Goal: Use online tool/utility: Utilize a website feature to perform a specific function

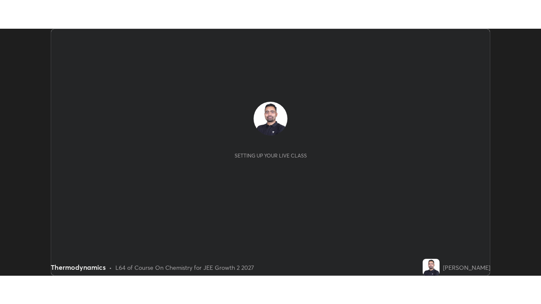
scroll to position [247, 540]
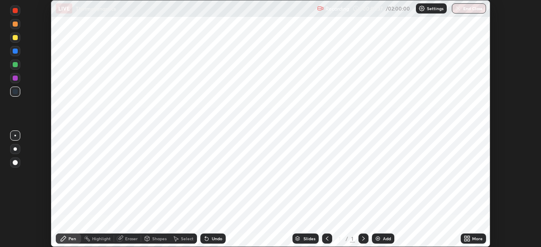
click at [361, 237] on icon at bounding box center [363, 238] width 7 height 7
click at [382, 234] on div "Add" at bounding box center [383, 239] width 22 height 10
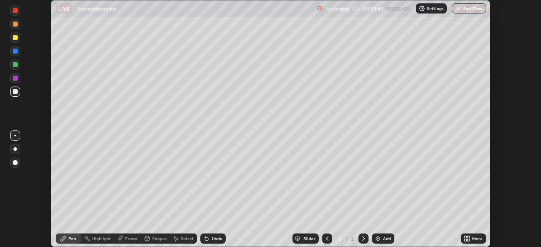
click at [468, 241] on icon at bounding box center [468, 240] width 2 height 2
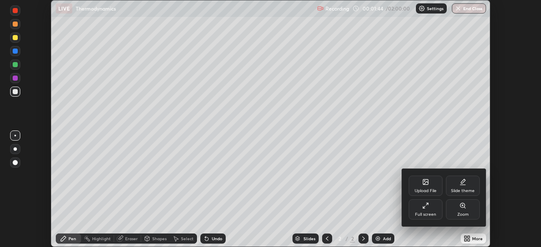
click at [425, 209] on div "Full screen" at bounding box center [426, 209] width 34 height 20
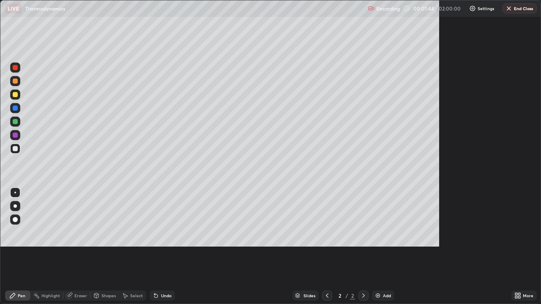
scroll to position [304, 541]
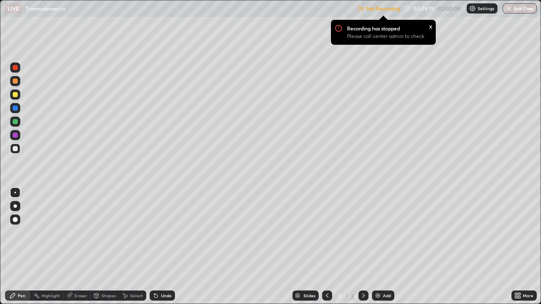
click at [394, 8] on p "Not Recording" at bounding box center [382, 8] width 33 height 6
click at [483, 8] on p "Settings" at bounding box center [485, 8] width 16 height 4
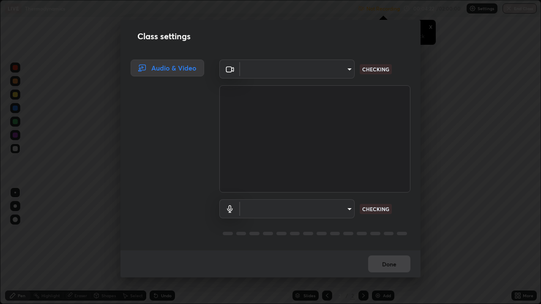
type input "80561a082d3f99f053040d1f6f9e463dddcb706712ae3923506b300433a280d2"
click at [318, 69] on body "Erase all LIVE Thermodynamics Not Recording Recording has stopped Please call c…" at bounding box center [270, 152] width 541 height 304
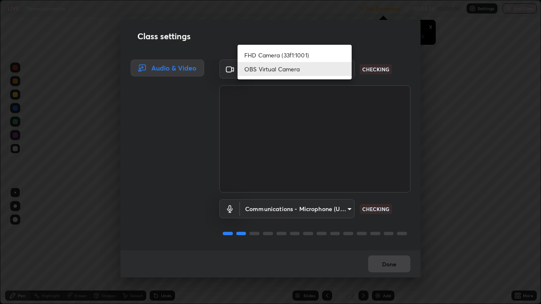
click at [319, 70] on li "OBS Virtual Camera" at bounding box center [294, 69] width 114 height 14
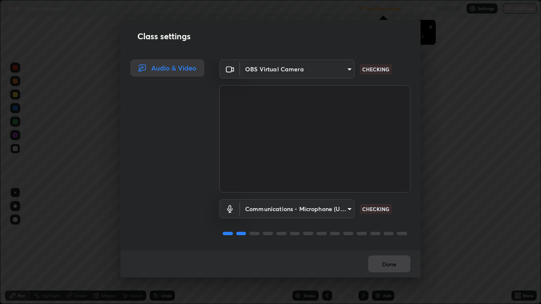
click at [303, 208] on body "Erase all LIVE Thermodynamics Not Recording Recording has stopped Please call c…" at bounding box center [270, 152] width 541 height 304
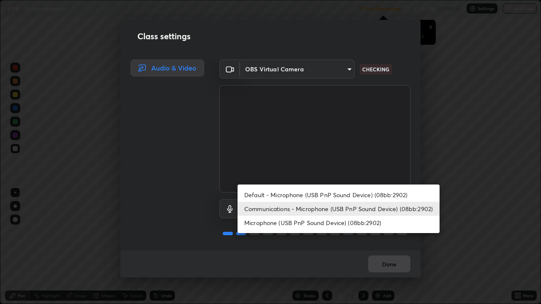
click at [301, 196] on li "Default - Microphone (USB PnP Sound Device) (08bb:2902)" at bounding box center [338, 195] width 202 height 14
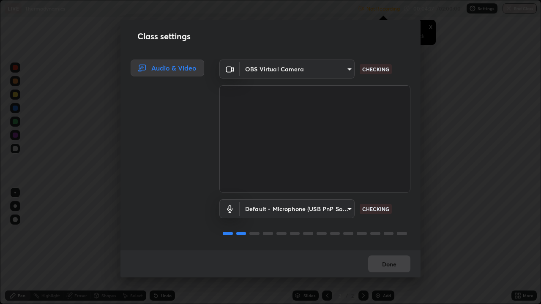
click at [298, 210] on body "Erase all LIVE Thermodynamics Not Recording Recording has stopped Please call c…" at bounding box center [270, 152] width 541 height 304
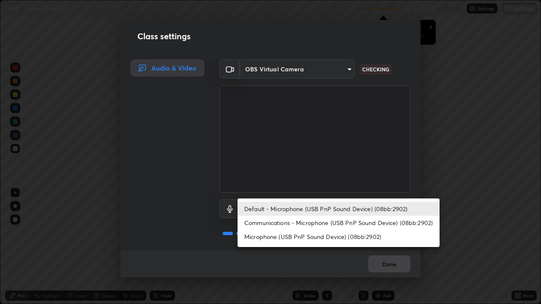
click at [298, 224] on li "Communications - Microphone (USB PnP Sound Device) (08bb:2902)" at bounding box center [338, 223] width 202 height 14
type input "communications"
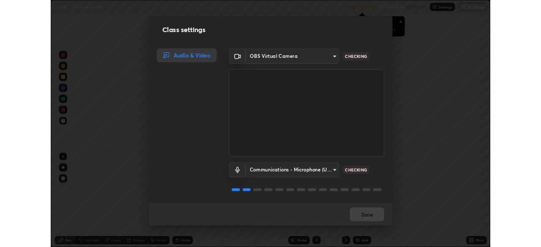
scroll to position [1, 0]
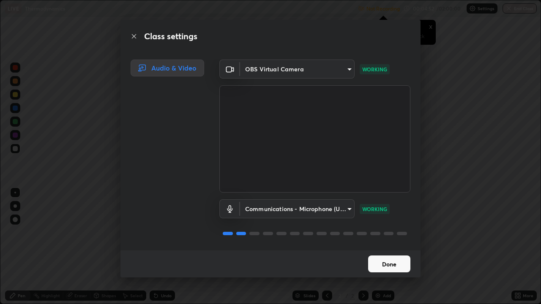
click at [392, 247] on button "Done" at bounding box center [389, 264] width 42 height 17
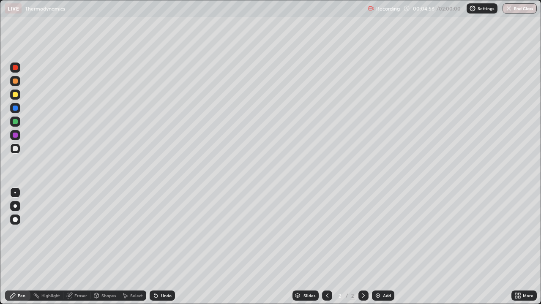
click at [384, 247] on div "Add" at bounding box center [383, 296] width 22 height 10
click at [386, 247] on div "Add" at bounding box center [387, 296] width 8 height 4
click at [379, 247] on img at bounding box center [377, 295] width 7 height 7
click at [326, 247] on icon at bounding box center [327, 295] width 7 height 7
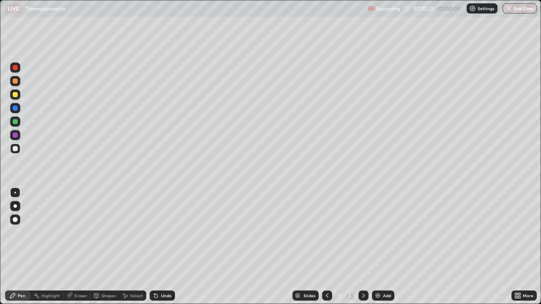
click at [326, 247] on icon at bounding box center [327, 295] width 7 height 7
click at [363, 247] on icon at bounding box center [363, 295] width 7 height 7
click at [366, 247] on div at bounding box center [363, 296] width 10 height 10
click at [363, 247] on icon at bounding box center [363, 295] width 7 height 7
click at [362, 247] on icon at bounding box center [363, 295] width 7 height 7
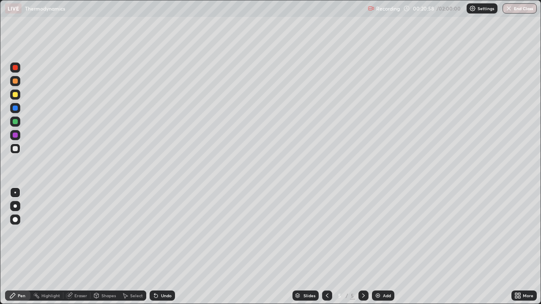
click at [362, 247] on icon at bounding box center [363, 295] width 7 height 7
click at [359, 247] on div at bounding box center [363, 296] width 10 height 10
click at [360, 247] on div at bounding box center [363, 295] width 10 height 17
click at [379, 247] on img at bounding box center [377, 295] width 7 height 7
click at [167, 247] on div "Undo" at bounding box center [162, 296] width 25 height 10
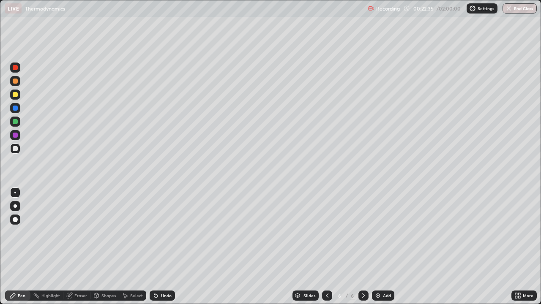
click at [167, 247] on div "Undo" at bounding box center [162, 296] width 25 height 10
click at [362, 247] on icon at bounding box center [363, 295] width 7 height 7
click at [387, 247] on div "Add" at bounding box center [387, 296] width 8 height 4
click at [381, 247] on div "Add" at bounding box center [383, 296] width 22 height 10
click at [15, 67] on div at bounding box center [15, 67] width 5 height 5
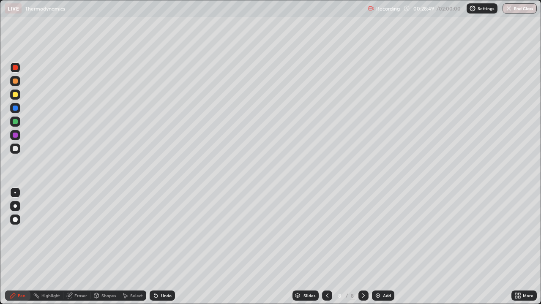
click at [14, 95] on div at bounding box center [15, 94] width 5 height 5
click at [16, 93] on div at bounding box center [15, 94] width 5 height 5
click at [16, 67] on div at bounding box center [15, 67] width 5 height 5
click at [360, 247] on icon at bounding box center [363, 295] width 7 height 7
click at [384, 247] on div "Add" at bounding box center [383, 296] width 22 height 10
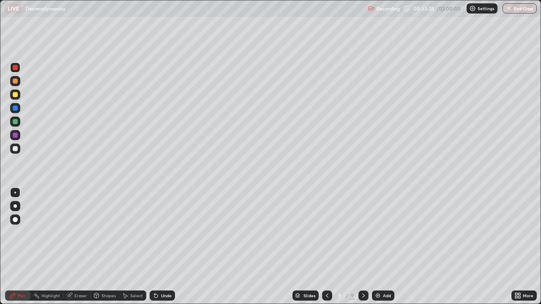
click at [15, 98] on div at bounding box center [15, 95] width 10 height 10
click at [16, 148] on div at bounding box center [15, 148] width 5 height 5
click at [389, 247] on div "Add" at bounding box center [383, 296] width 22 height 10
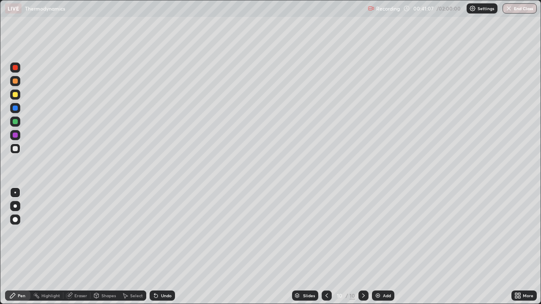
click at [169, 247] on div "Undo" at bounding box center [166, 296] width 11 height 4
click at [168, 247] on div "Undo" at bounding box center [162, 296] width 25 height 10
click at [166, 247] on div "Undo" at bounding box center [166, 296] width 11 height 4
click at [165, 247] on div "Undo" at bounding box center [162, 296] width 25 height 10
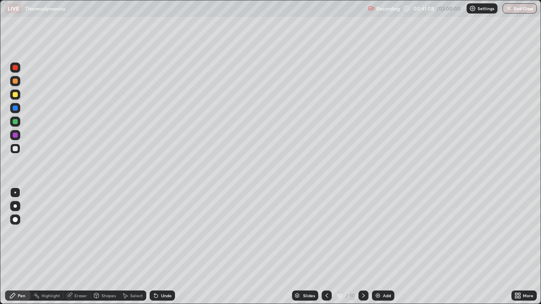
click at [163, 247] on div "Undo" at bounding box center [162, 296] width 25 height 10
click at [363, 247] on icon at bounding box center [363, 295] width 7 height 7
click at [361, 247] on div at bounding box center [363, 296] width 10 height 10
click at [385, 247] on div "Add" at bounding box center [383, 296] width 22 height 10
click at [386, 247] on div "Add" at bounding box center [383, 296] width 22 height 10
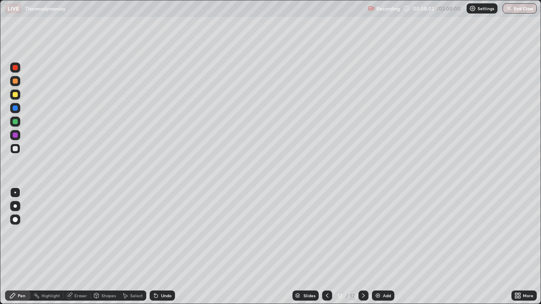
click at [15, 95] on div at bounding box center [15, 94] width 5 height 5
click at [166, 247] on div "Undo" at bounding box center [162, 296] width 25 height 10
click at [165, 247] on div "Undo" at bounding box center [162, 296] width 25 height 10
click at [17, 121] on div at bounding box center [15, 121] width 5 height 5
click at [18, 148] on div at bounding box center [15, 149] width 10 height 10
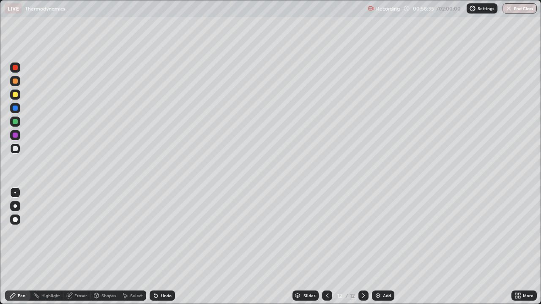
click at [14, 68] on div at bounding box center [15, 67] width 5 height 5
click at [73, 247] on div "Eraser" at bounding box center [76, 296] width 27 height 10
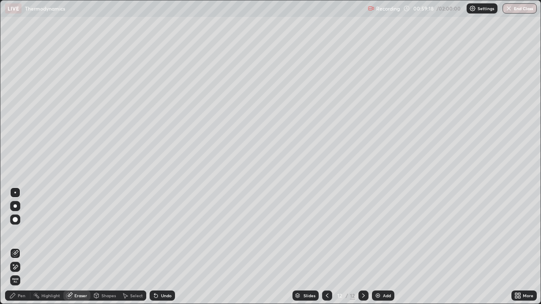
click at [22, 247] on div "Pen" at bounding box center [22, 296] width 8 height 4
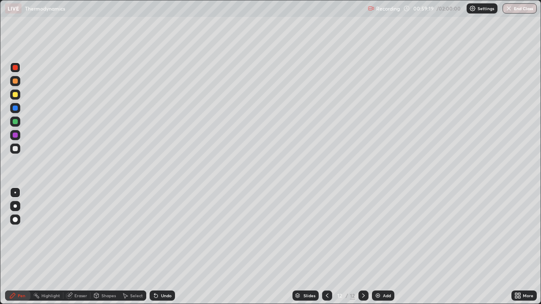
click at [14, 123] on div at bounding box center [15, 121] width 5 height 5
click at [17, 122] on div at bounding box center [15, 121] width 5 height 5
click at [15, 68] on div at bounding box center [15, 67] width 5 height 5
click at [16, 67] on div at bounding box center [15, 67] width 5 height 5
click at [15, 98] on div at bounding box center [15, 95] width 10 height 10
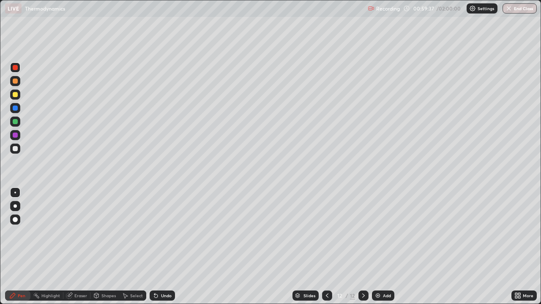
click at [16, 99] on div at bounding box center [15, 95] width 10 height 10
click at [17, 147] on div at bounding box center [15, 148] width 5 height 5
click at [16, 122] on div at bounding box center [15, 121] width 5 height 5
click at [16, 123] on div at bounding box center [15, 121] width 5 height 5
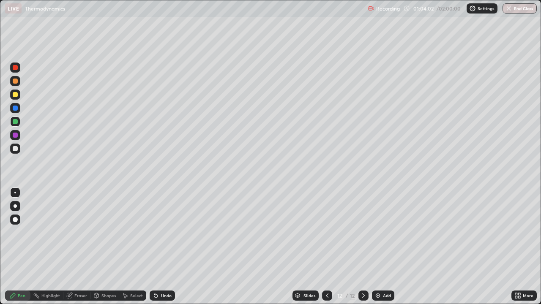
click at [16, 95] on div at bounding box center [15, 94] width 5 height 5
click at [19, 93] on div at bounding box center [15, 95] width 10 height 10
click at [164, 247] on div "Undo" at bounding box center [166, 296] width 11 height 4
click at [166, 247] on div "Undo" at bounding box center [166, 296] width 11 height 4
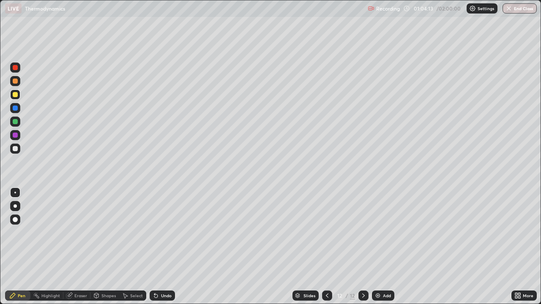
click at [167, 247] on div "Undo" at bounding box center [166, 296] width 11 height 4
click at [169, 247] on div "Undo" at bounding box center [166, 296] width 11 height 4
click at [169, 247] on div "Undo" at bounding box center [162, 296] width 25 height 10
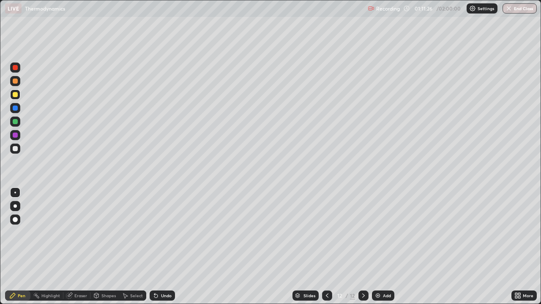
click at [364, 247] on icon at bounding box center [363, 295] width 7 height 7
click at [363, 247] on icon at bounding box center [363, 296] width 3 height 4
click at [383, 247] on div "Add" at bounding box center [387, 296] width 8 height 4
click at [324, 247] on div at bounding box center [327, 296] width 10 height 10
click at [363, 247] on icon at bounding box center [363, 295] width 7 height 7
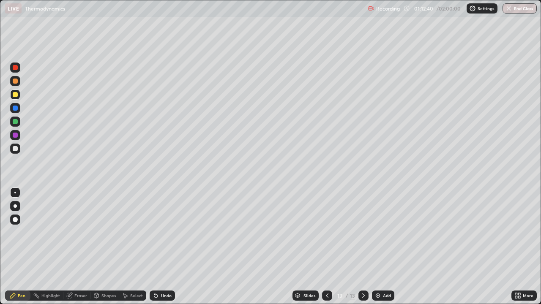
click at [15, 66] on div at bounding box center [15, 67] width 5 height 5
click at [15, 95] on div at bounding box center [15, 94] width 5 height 5
click at [16, 147] on div at bounding box center [15, 148] width 5 height 5
click at [363, 247] on div at bounding box center [363, 296] width 10 height 10
click at [386, 247] on div "Add" at bounding box center [387, 296] width 8 height 4
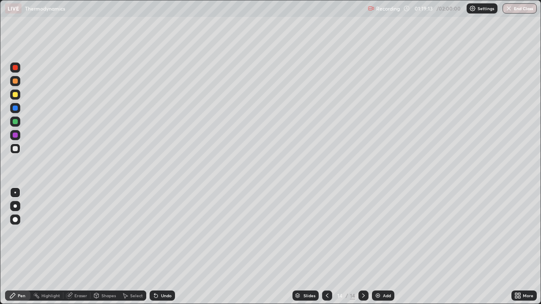
click at [326, 247] on icon at bounding box center [327, 295] width 7 height 7
click at [16, 148] on div at bounding box center [15, 148] width 5 height 5
click at [386, 247] on div "Add" at bounding box center [383, 296] width 22 height 10
click at [327, 247] on icon at bounding box center [327, 296] width 3 height 4
click at [363, 247] on icon at bounding box center [363, 295] width 7 height 7
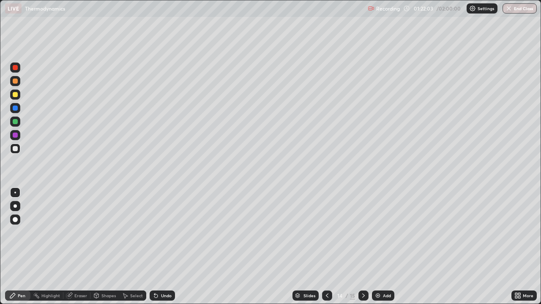
click at [167, 247] on div "Undo" at bounding box center [166, 296] width 11 height 4
click at [168, 247] on div "Undo" at bounding box center [162, 296] width 25 height 10
click at [165, 247] on div "Undo" at bounding box center [162, 296] width 25 height 10
click at [363, 247] on icon at bounding box center [363, 295] width 7 height 7
click at [15, 70] on div at bounding box center [15, 67] width 5 height 5
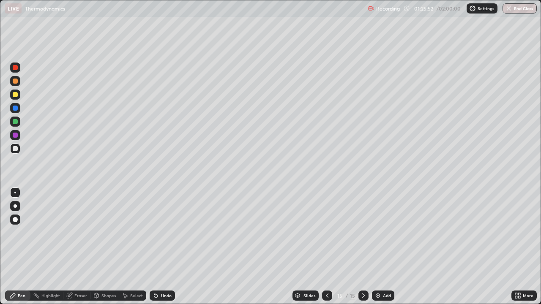
click at [15, 70] on div at bounding box center [15, 67] width 5 height 5
click at [25, 247] on div "Erase all" at bounding box center [15, 152] width 20 height 270
click at [16, 97] on div at bounding box center [15, 94] width 5 height 5
click at [15, 95] on div at bounding box center [15, 94] width 5 height 5
click at [388, 247] on div "Add" at bounding box center [383, 296] width 22 height 10
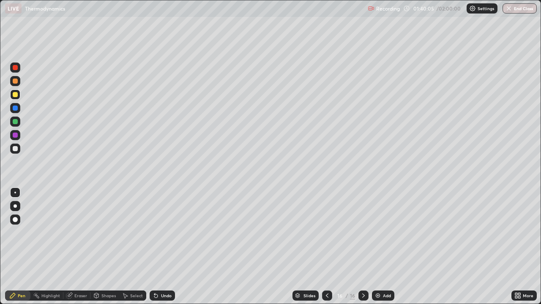
click at [169, 247] on div "Undo" at bounding box center [166, 296] width 11 height 4
click at [168, 247] on div "Undo" at bounding box center [166, 296] width 11 height 4
click at [164, 247] on div "Undo" at bounding box center [166, 296] width 11 height 4
click at [166, 247] on div "Undo" at bounding box center [166, 296] width 11 height 4
click at [518, 247] on icon at bounding box center [517, 295] width 7 height 7
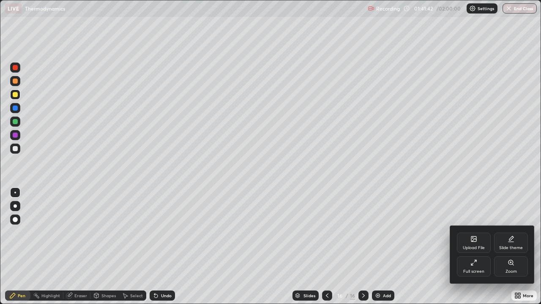
click at [474, 247] on div "Full screen" at bounding box center [474, 266] width 34 height 20
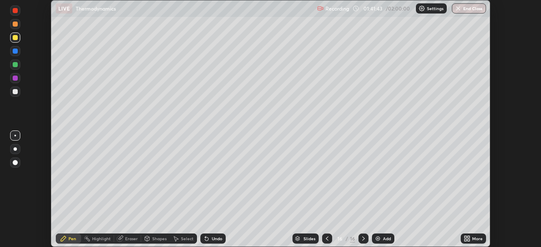
scroll to position [42005, 41711]
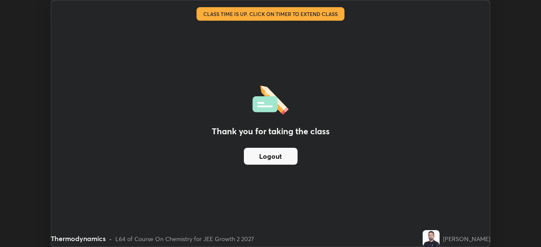
click at [253, 158] on button "Logout" at bounding box center [271, 156] width 54 height 17
